Goal: Navigation & Orientation: Go to known website

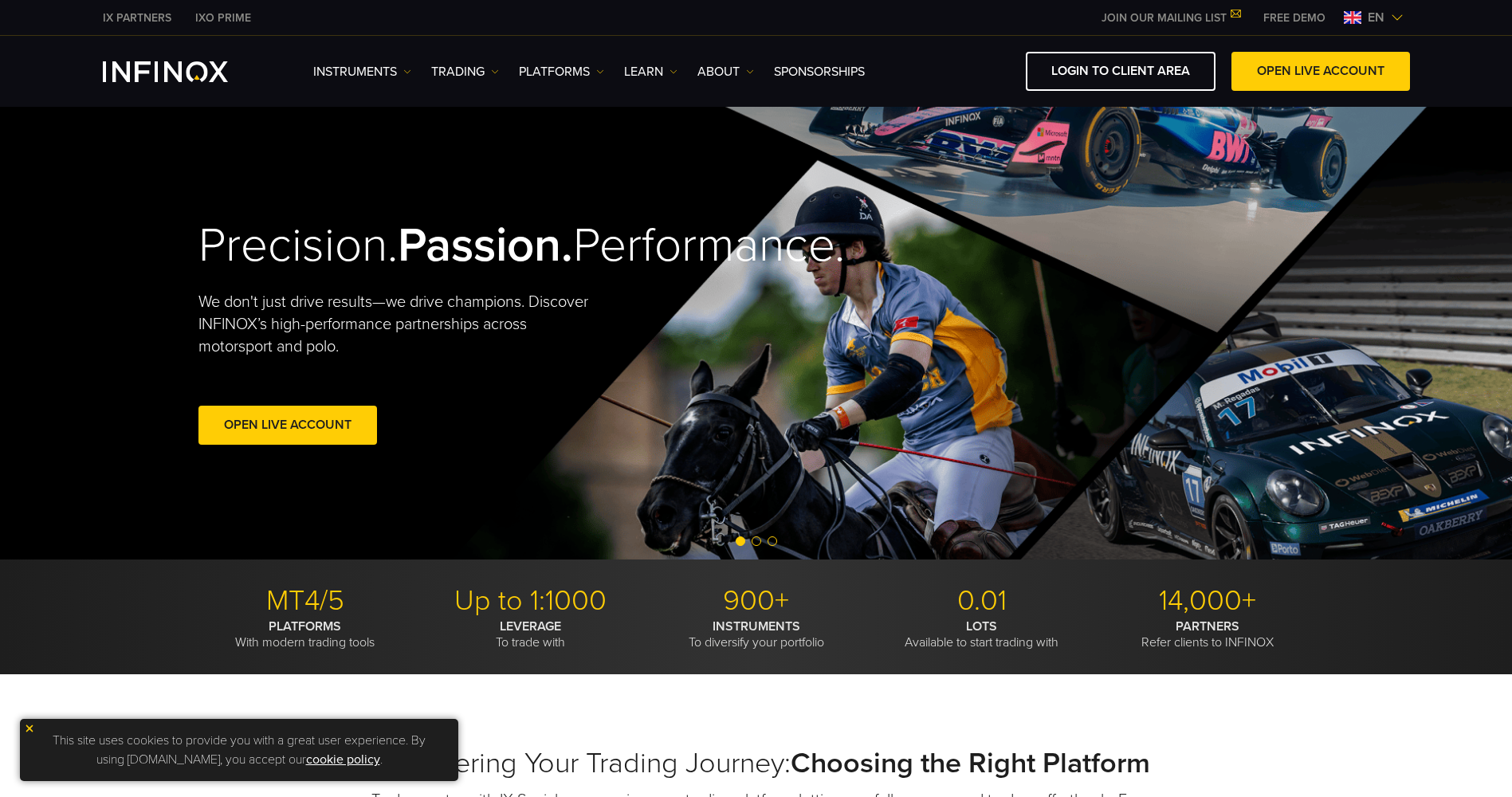
click at [1386, 23] on span "en" at bounding box center [1376, 18] width 29 height 19
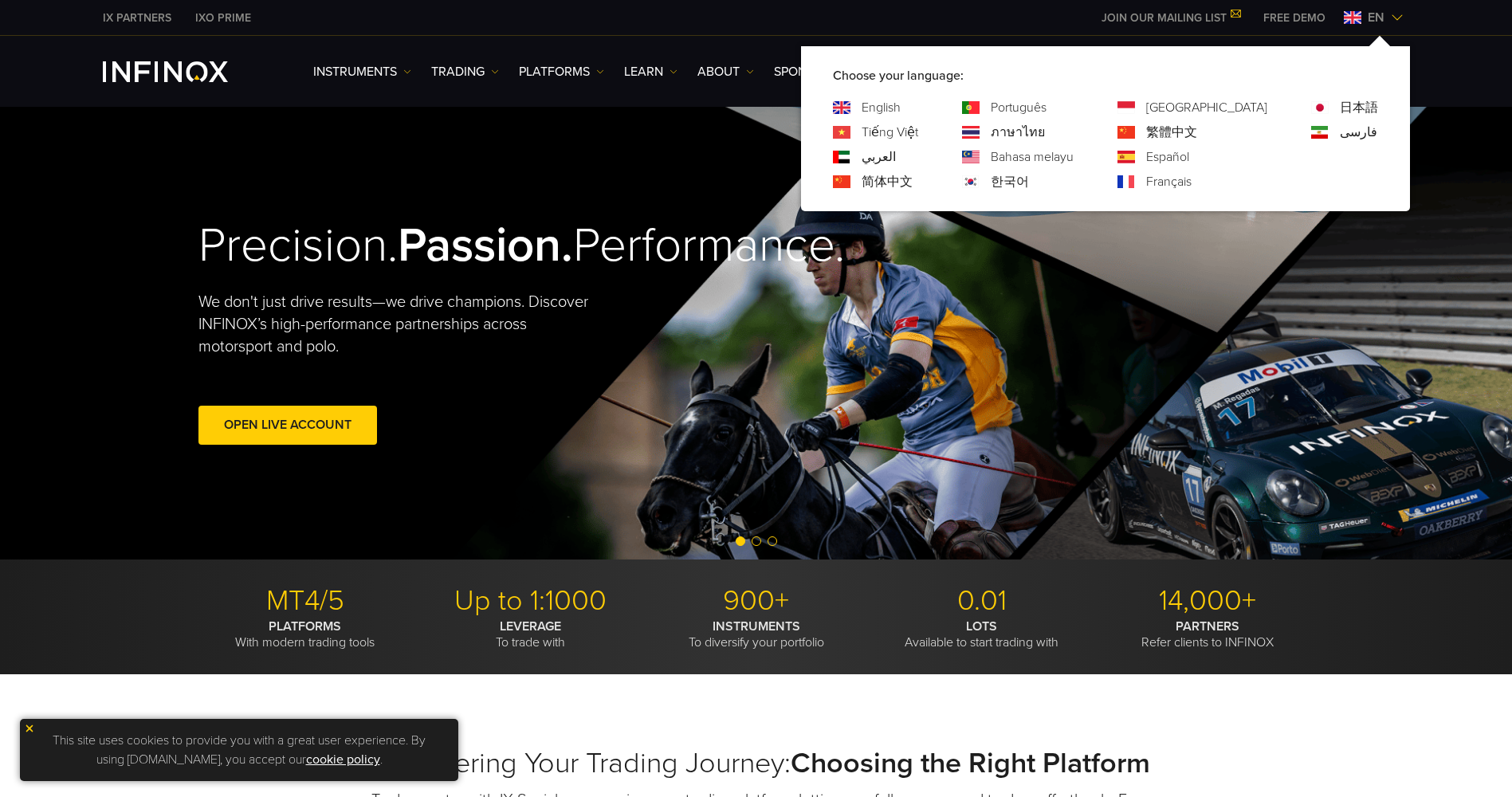
click at [1052, 179] on div "한국어" at bounding box center [1017, 182] width 111 height 19
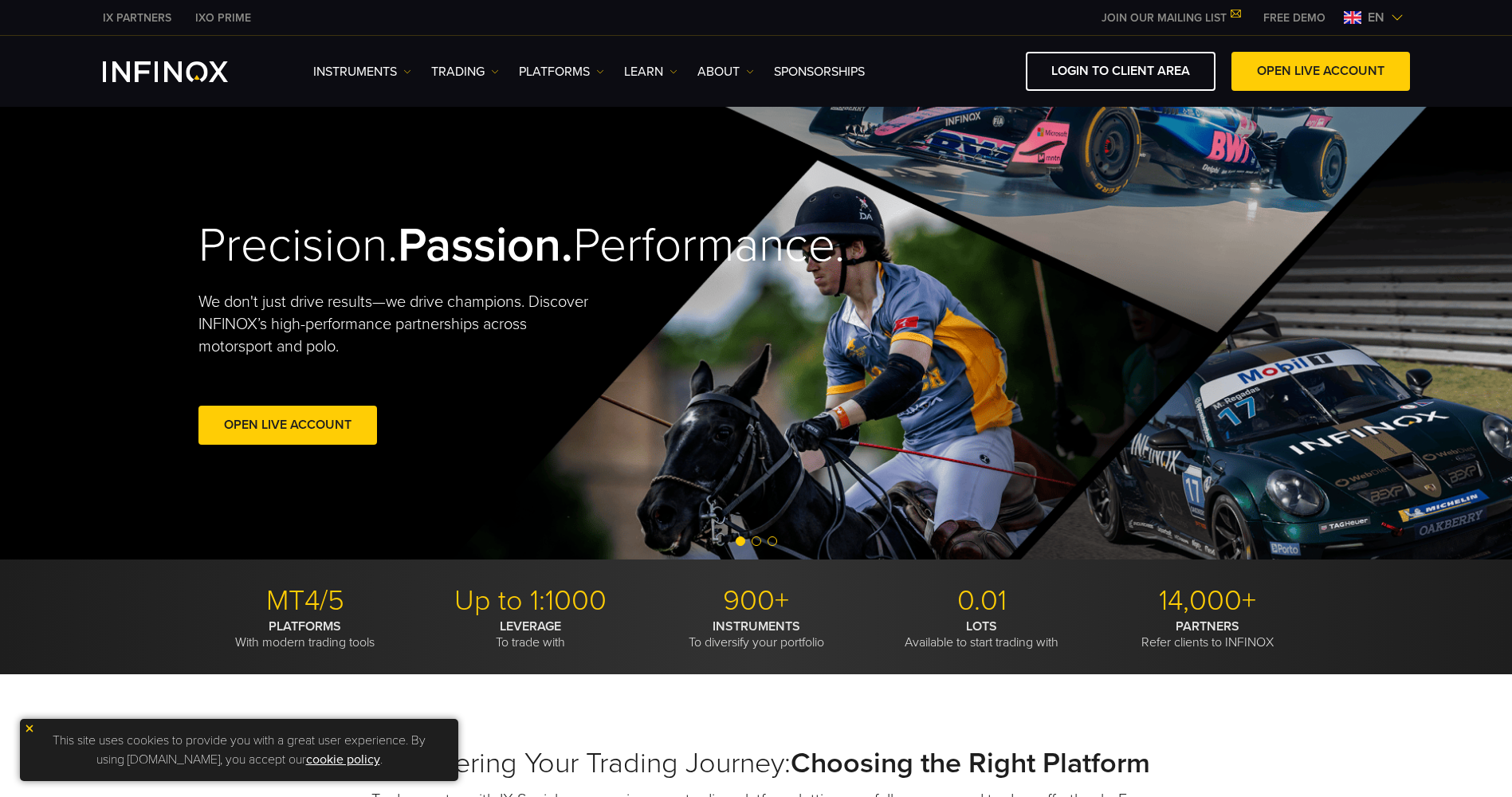
click at [1381, 16] on span "en" at bounding box center [1376, 18] width 29 height 19
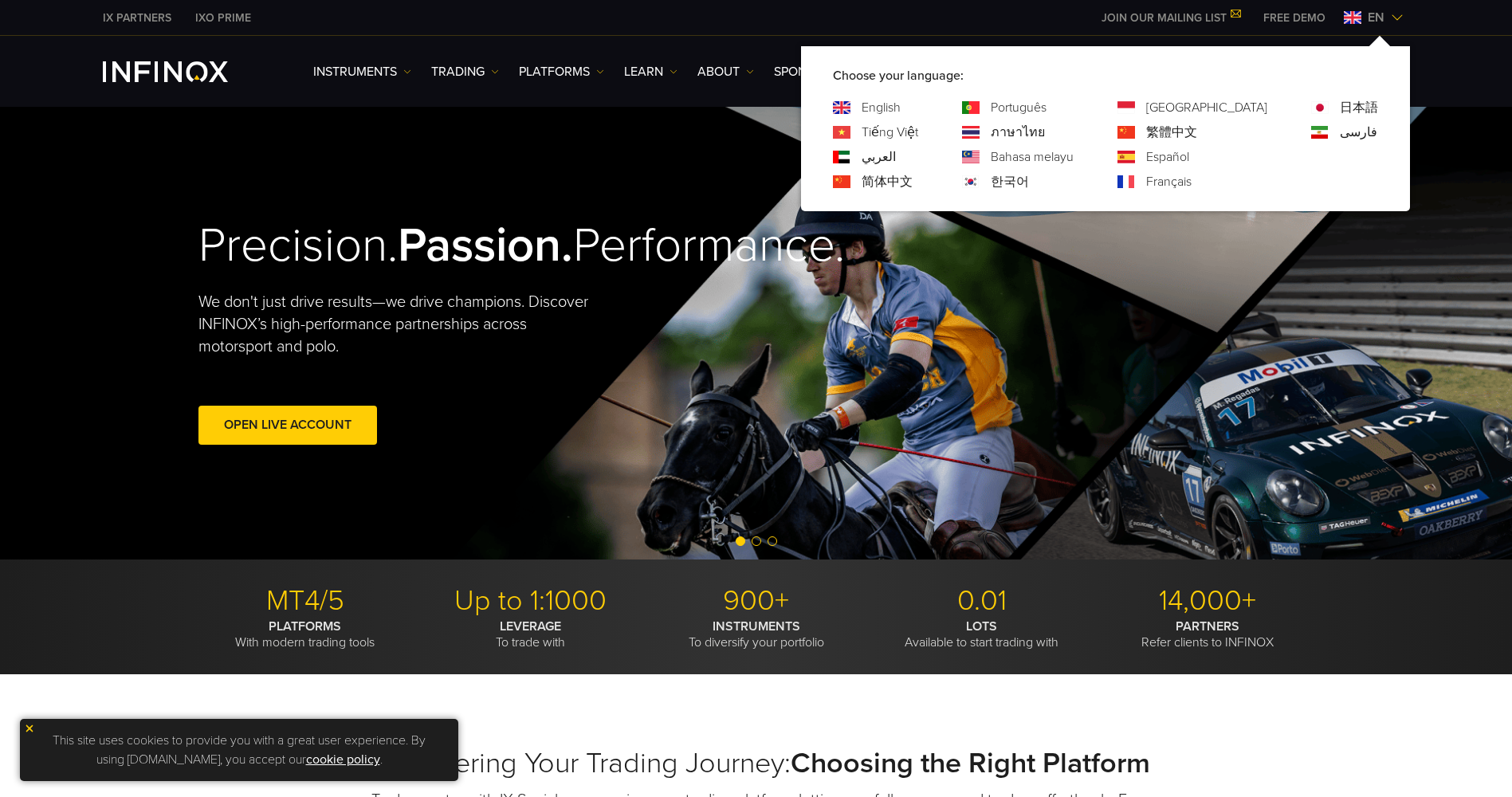
click at [1029, 179] on link "한국어" at bounding box center [1009, 182] width 38 height 19
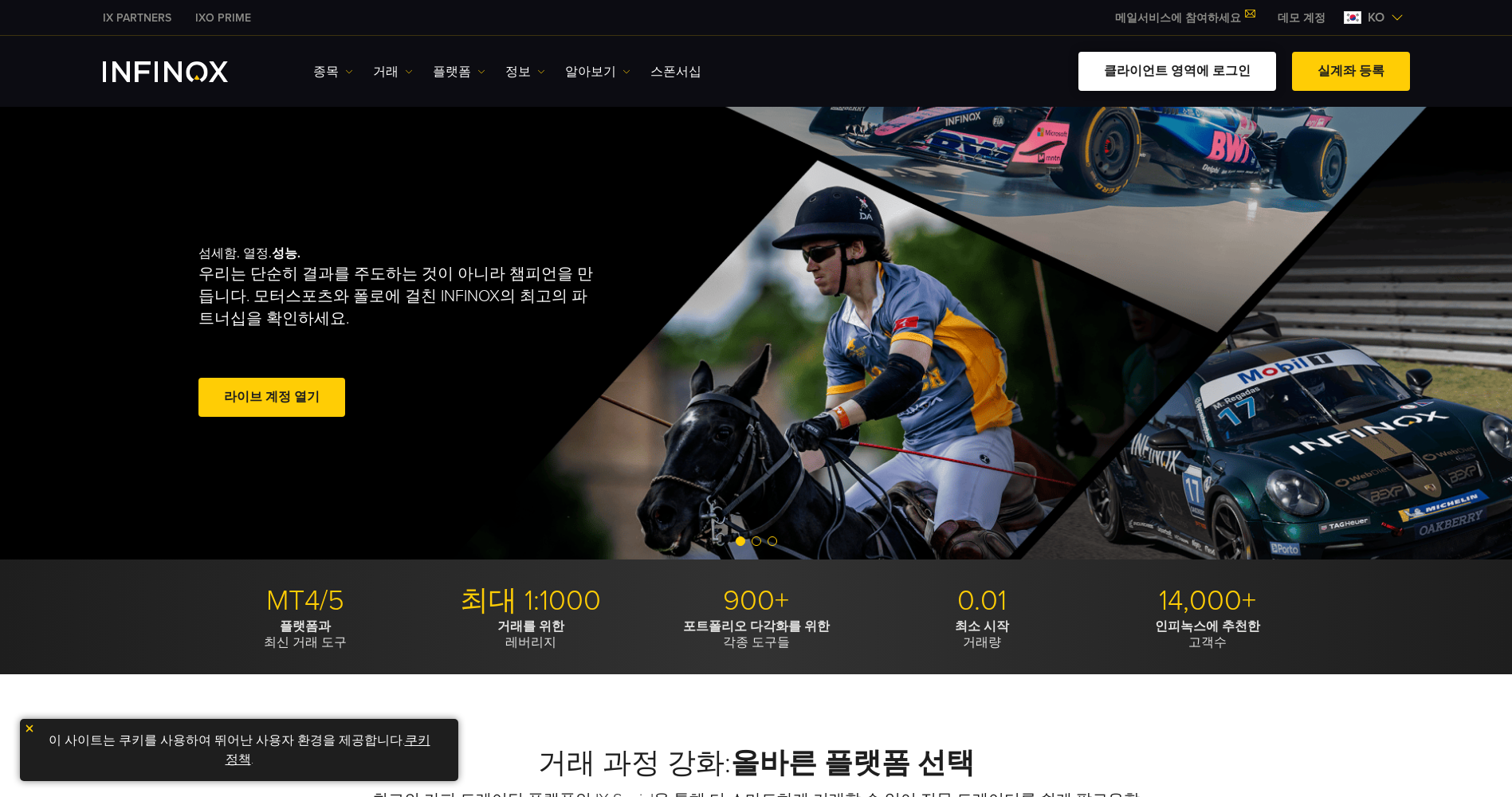
click at [1171, 76] on link "클라이언트 영역에 로그인" at bounding box center [1177, 72] width 197 height 39
